Goal: Task Accomplishment & Management: Manage account settings

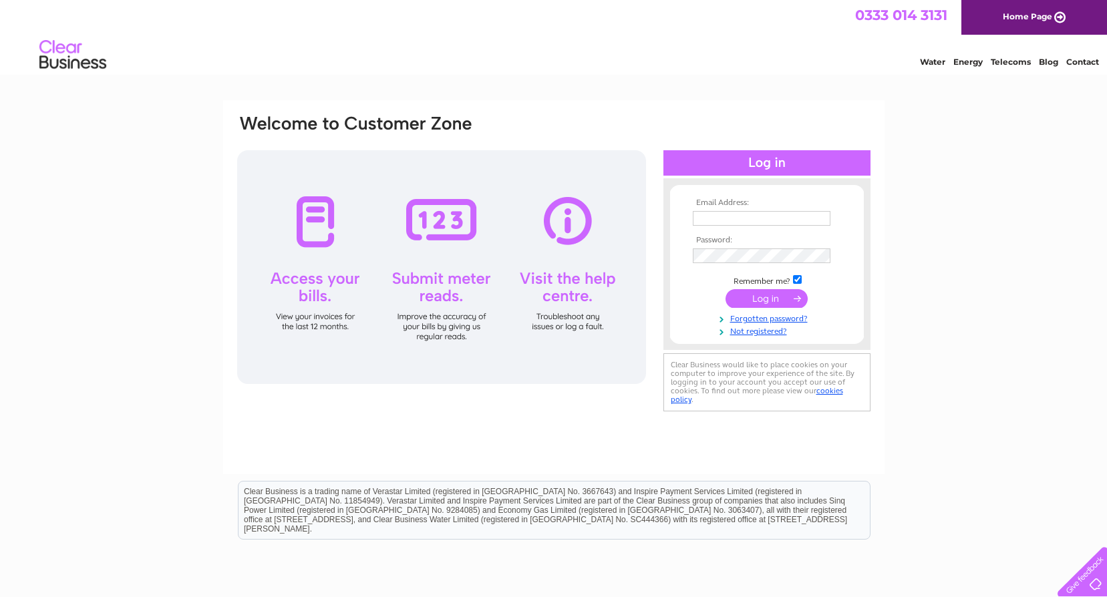
type input "accs.fivekingdomsbrewery@outlook.com"
click at [771, 299] on input "submit" at bounding box center [766, 298] width 82 height 19
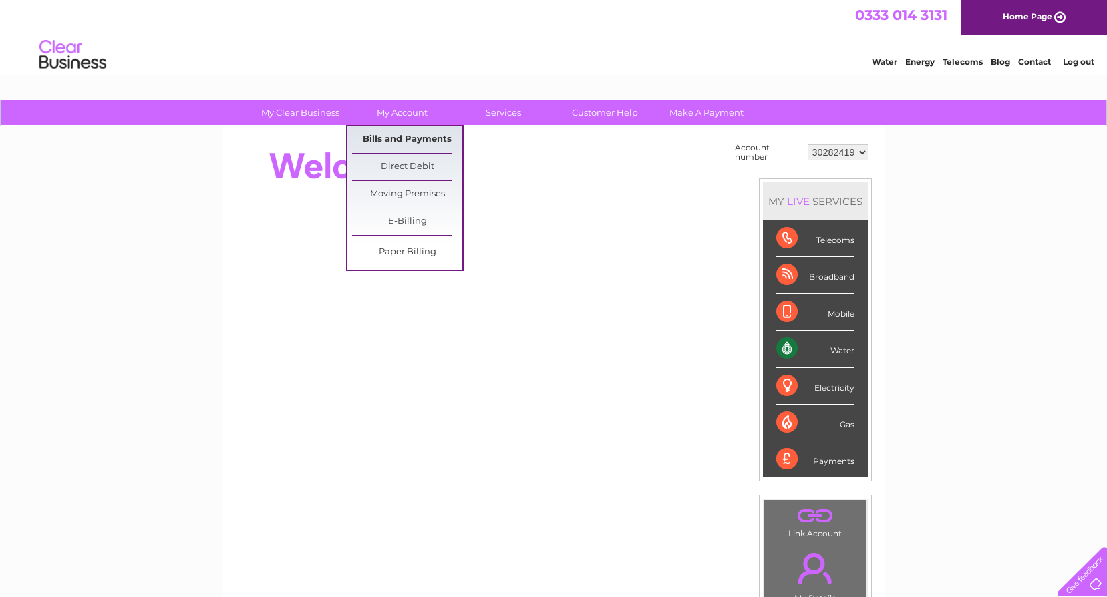
click at [396, 138] on link "Bills and Payments" at bounding box center [407, 139] width 110 height 27
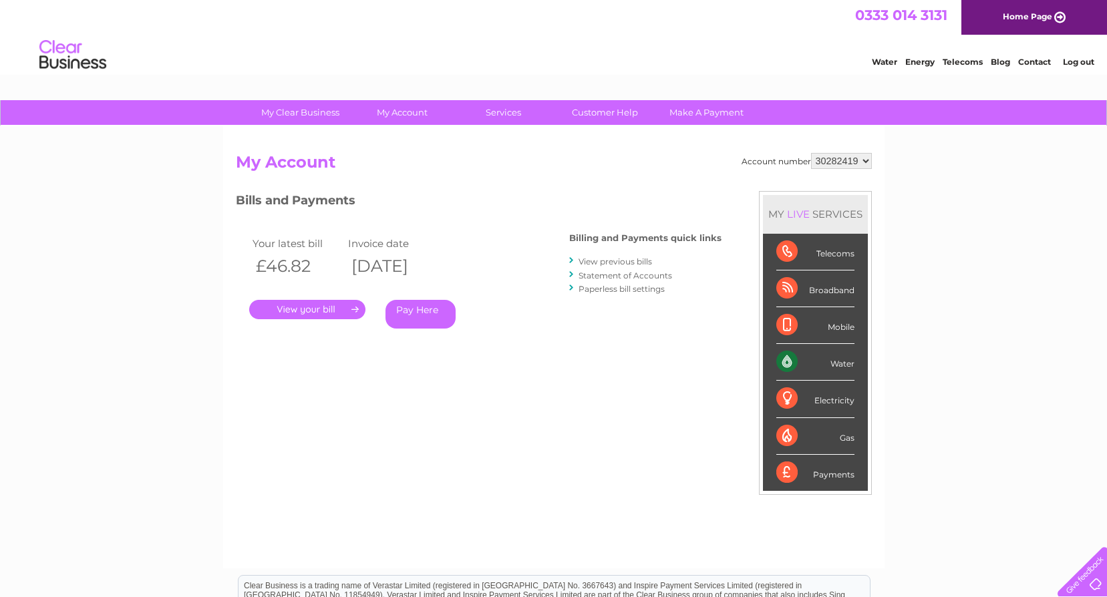
click at [307, 310] on link "." at bounding box center [307, 309] width 116 height 19
click at [333, 308] on link "." at bounding box center [307, 309] width 116 height 19
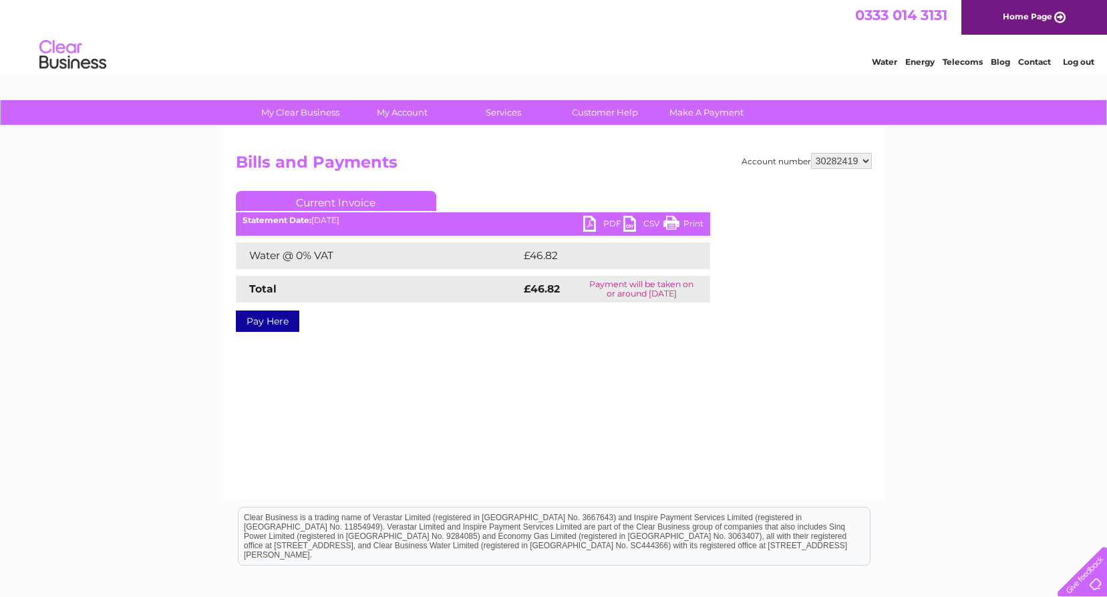
click at [586, 224] on link "PDF" at bounding box center [603, 225] width 40 height 19
click at [1077, 63] on link "Log out" at bounding box center [1078, 62] width 31 height 10
